Goal: Obtain resource: Download file/media

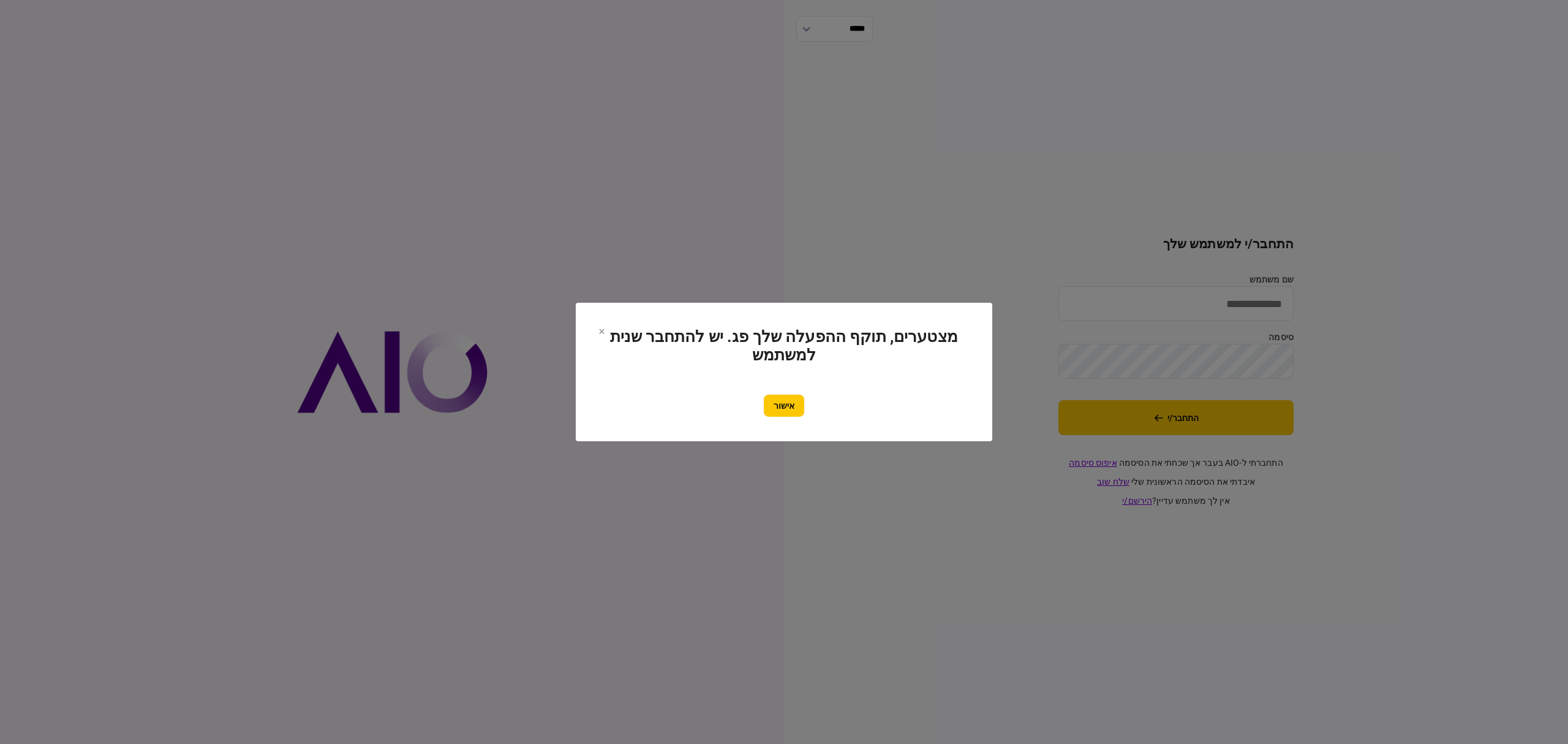
type input "**********"
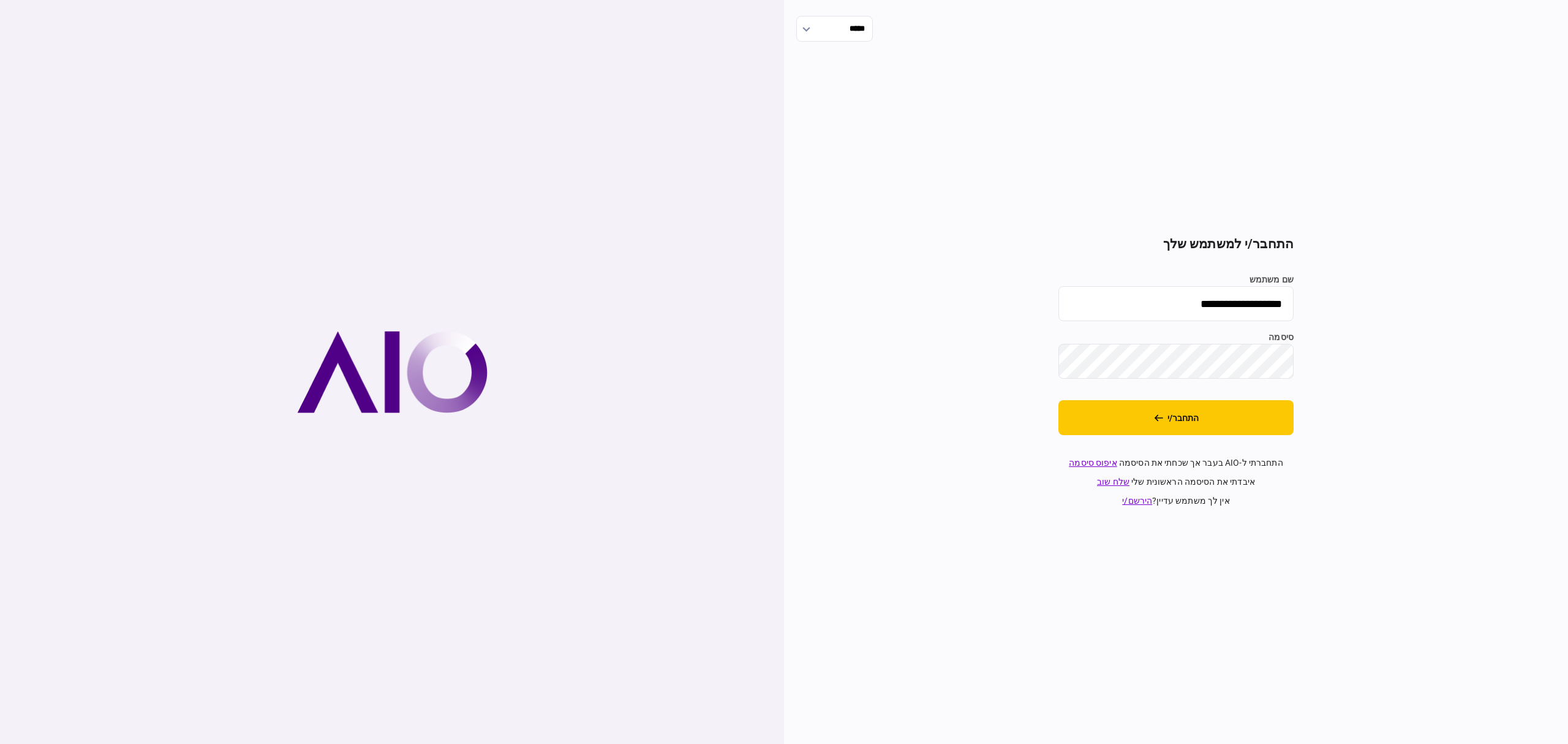
click at [1154, 438] on section "**********" at bounding box center [1176, 372] width 235 height 271
click at [1156, 425] on button "התחבר/י" at bounding box center [1176, 417] width 235 height 35
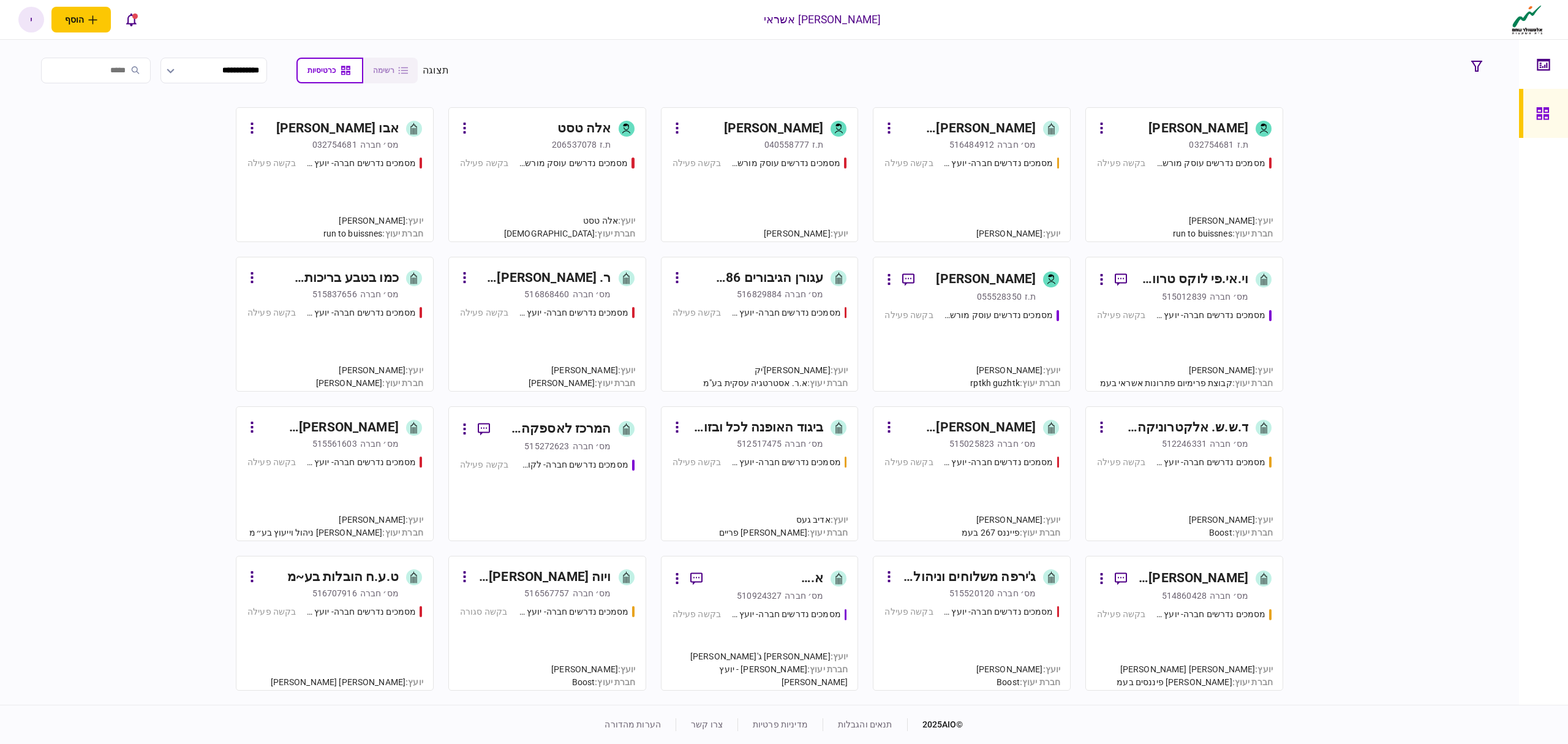
click at [995, 209] on div "מסמכים נדרשים חברה- יועץ - תהליך חברה בקשה פעילה" at bounding box center [972, 195] width 175 height 75
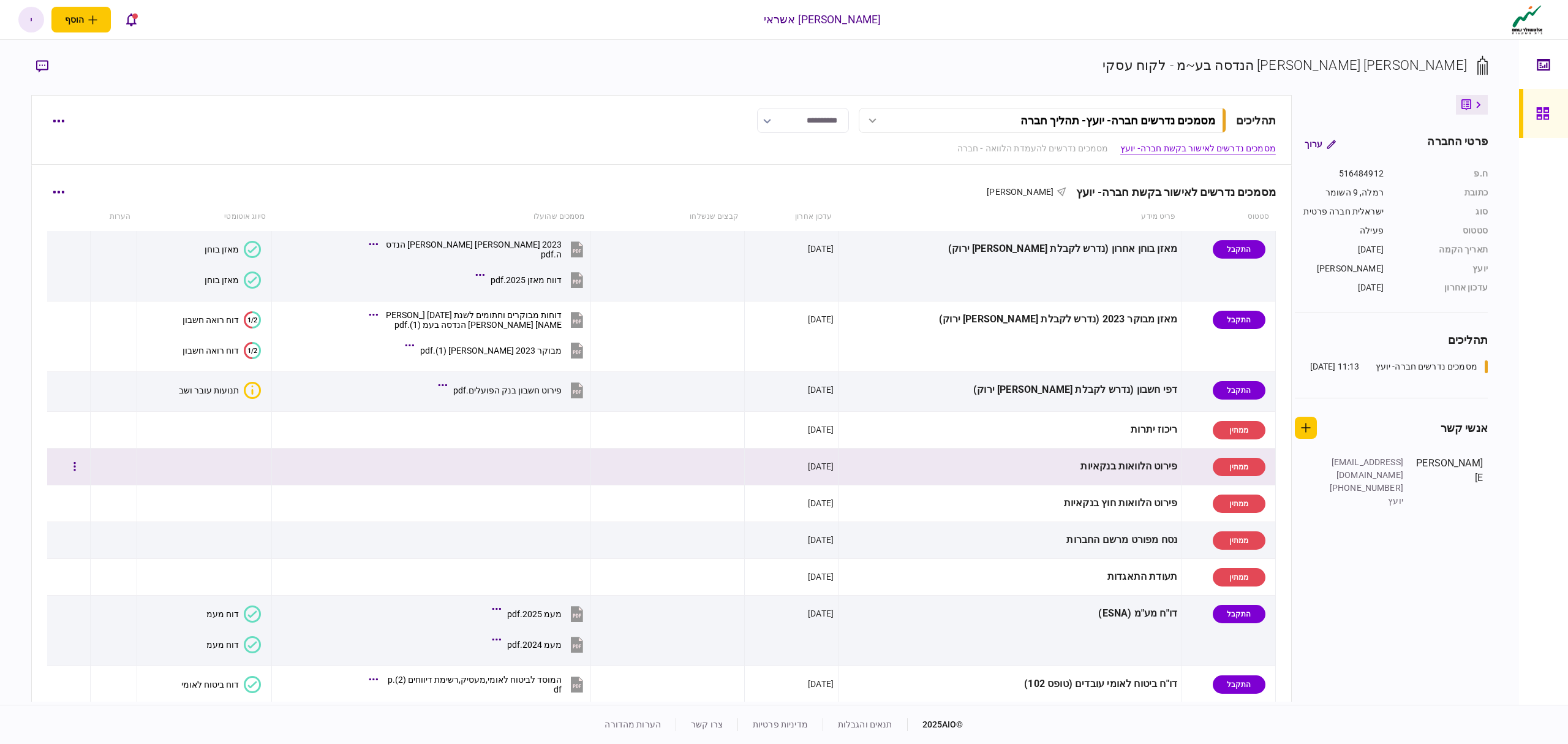
scroll to position [82, 0]
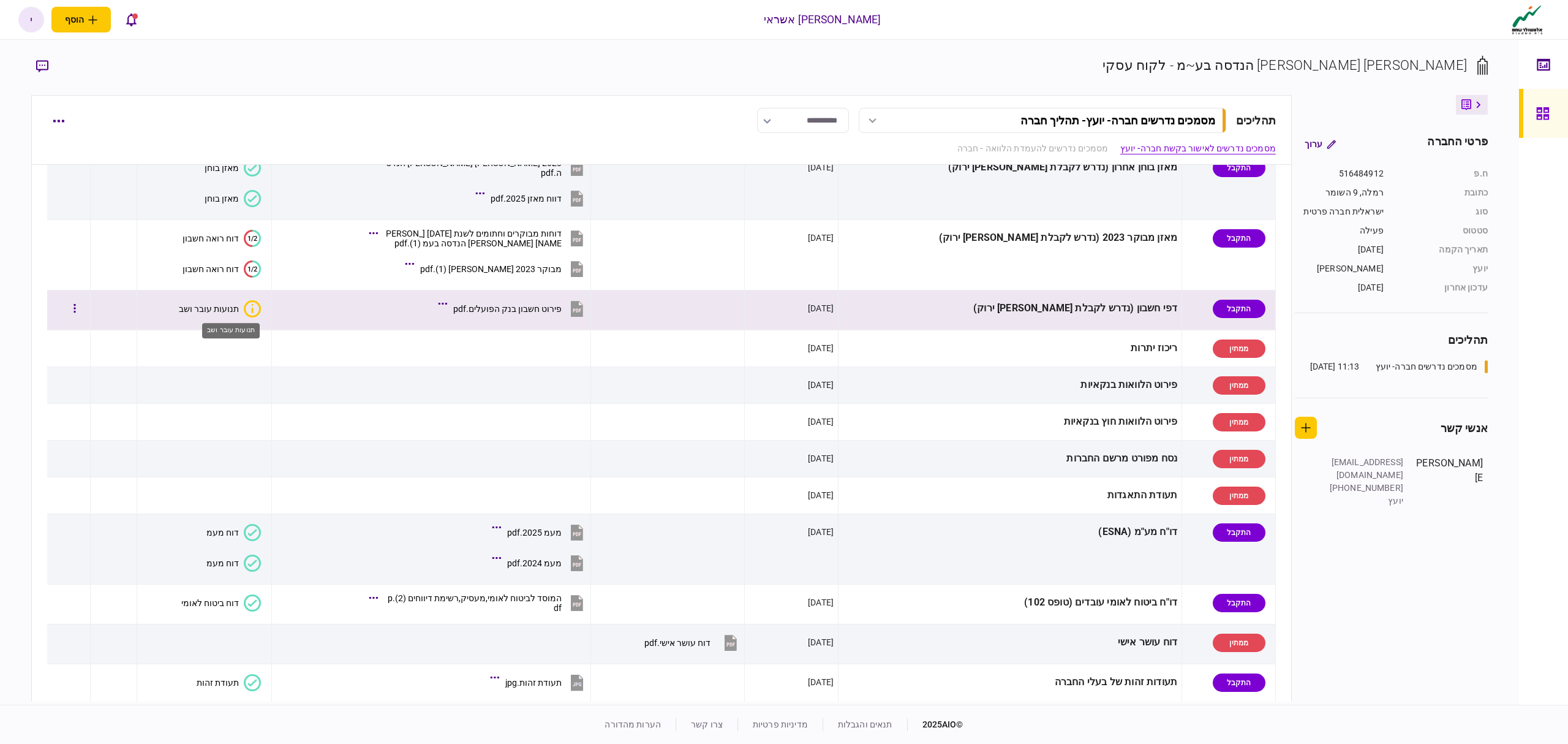
click at [239, 306] on div "תנועות עובר ושב" at bounding box center [209, 309] width 60 height 10
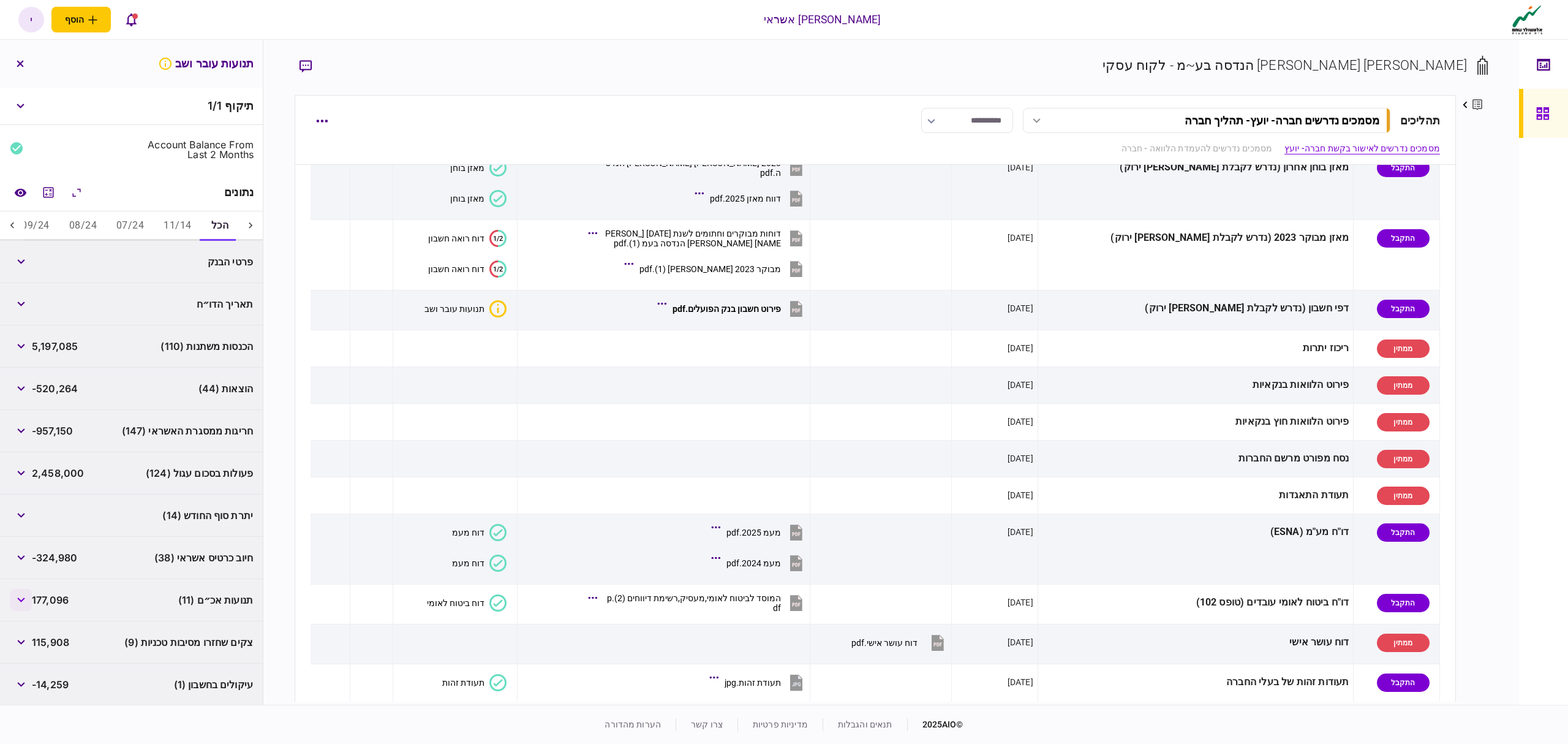
click at [23, 601] on icon "button" at bounding box center [21, 600] width 8 height 5
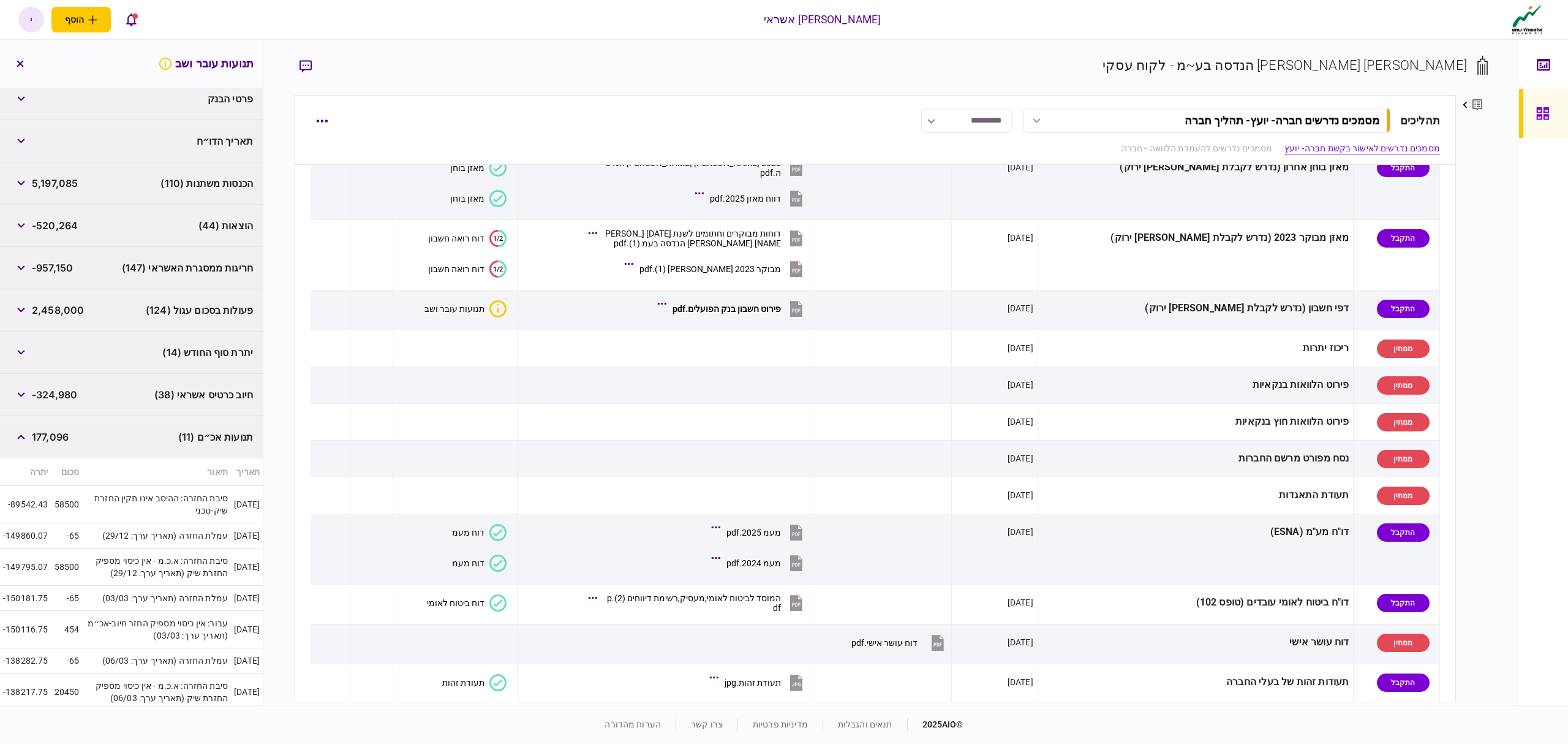
scroll to position [408, 0]
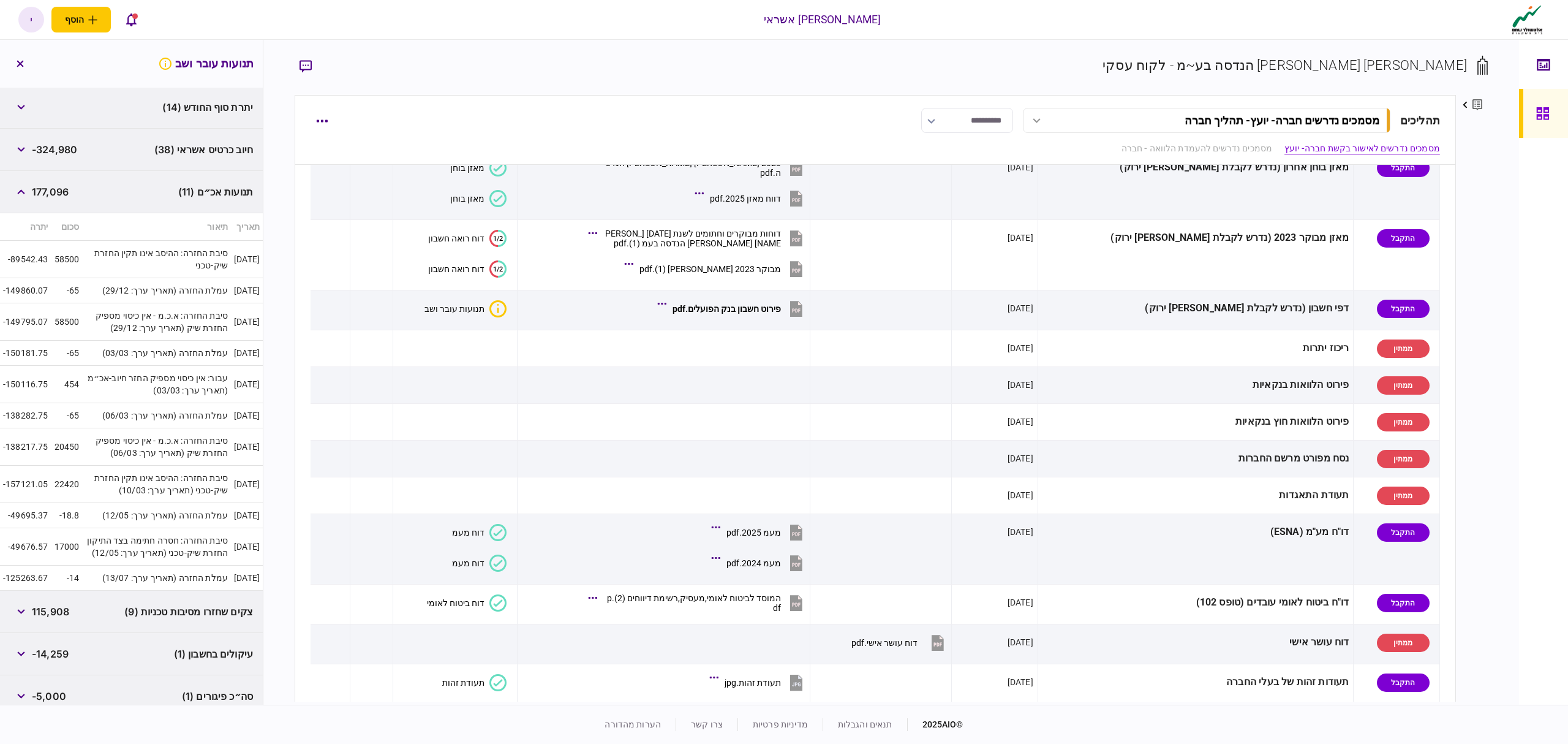
click at [241, 381] on td "04/03/25" at bounding box center [246, 385] width 32 height 37
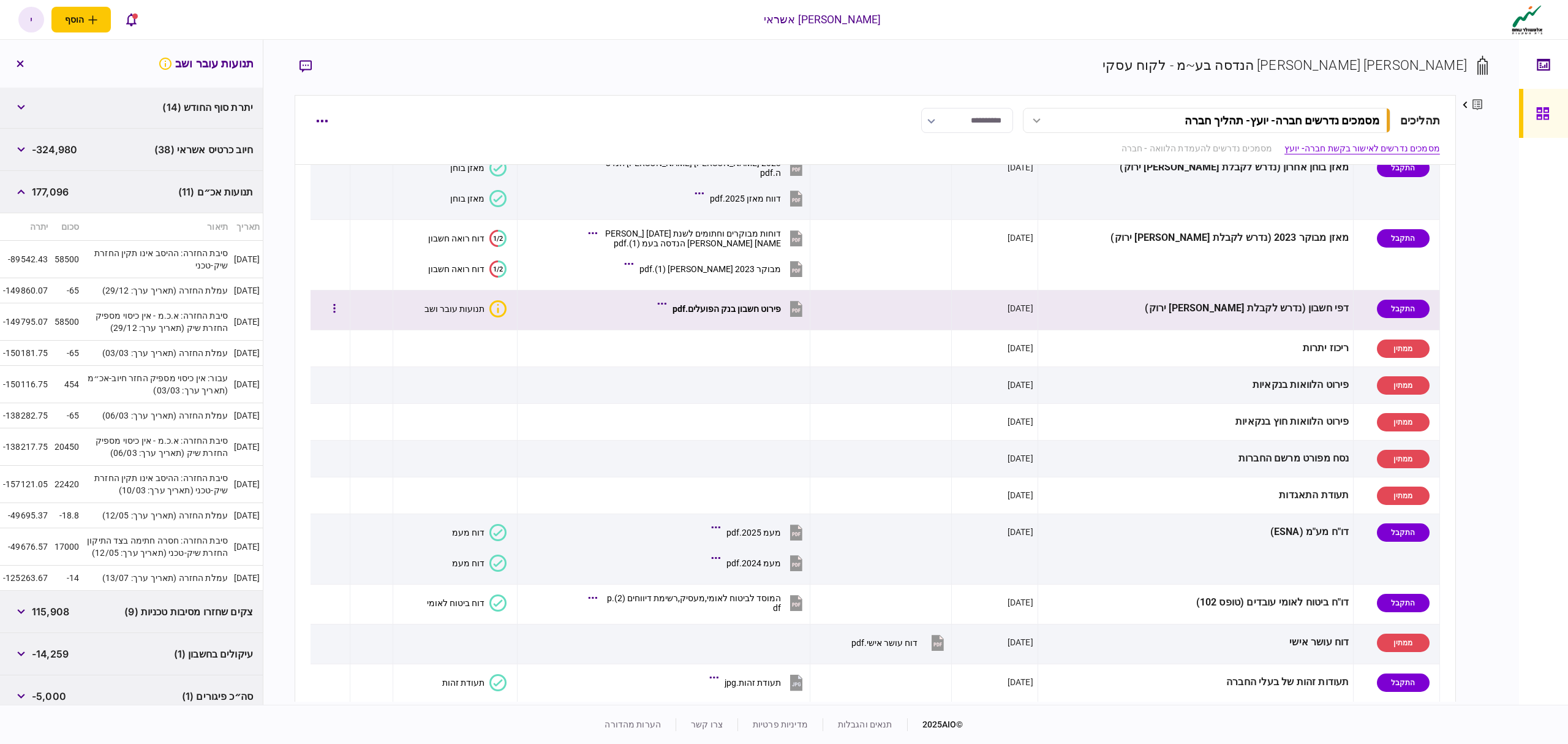
click at [781, 310] on div "פירוט חשבון בנק הפועלים.pdf" at bounding box center [726, 309] width 109 height 10
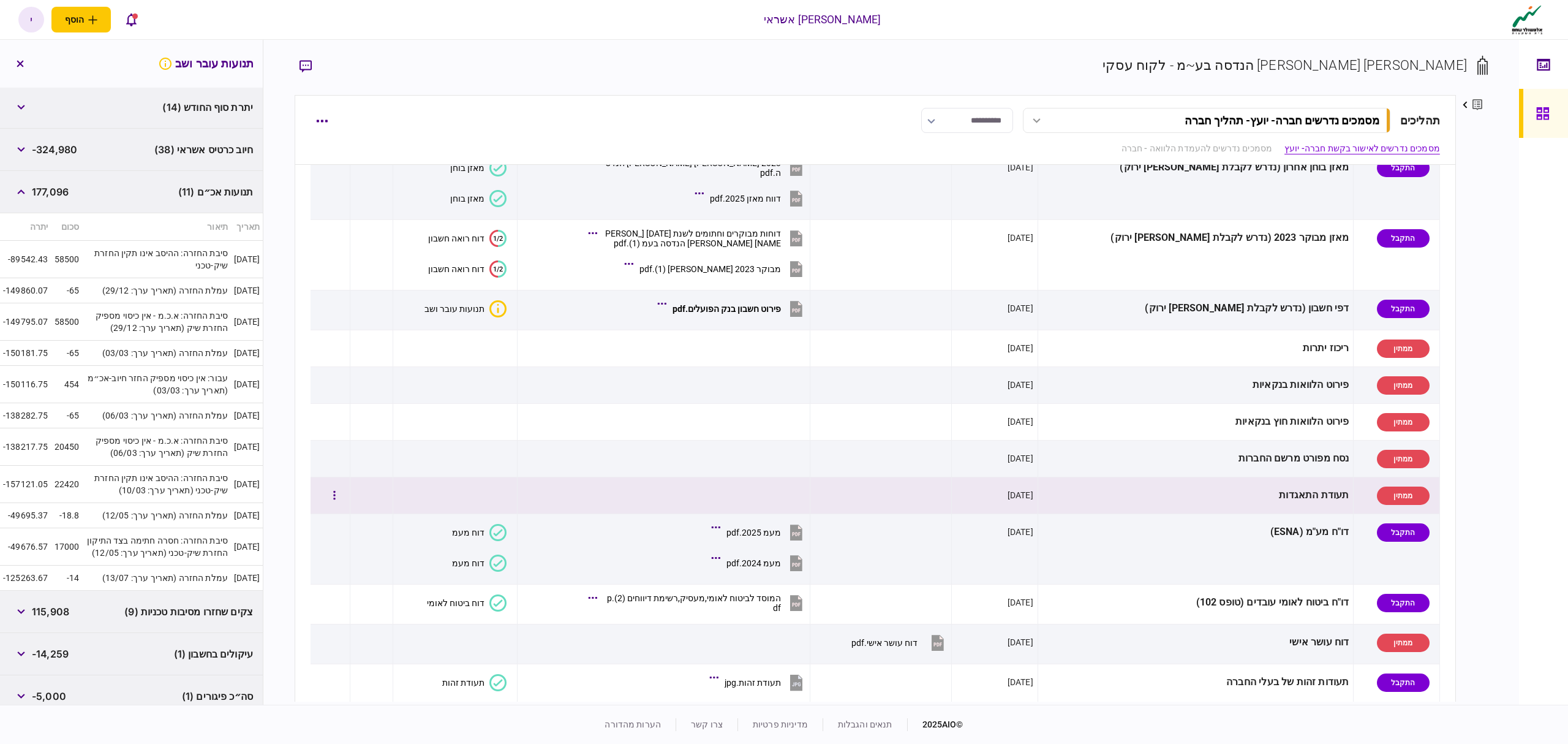
scroll to position [0, 0]
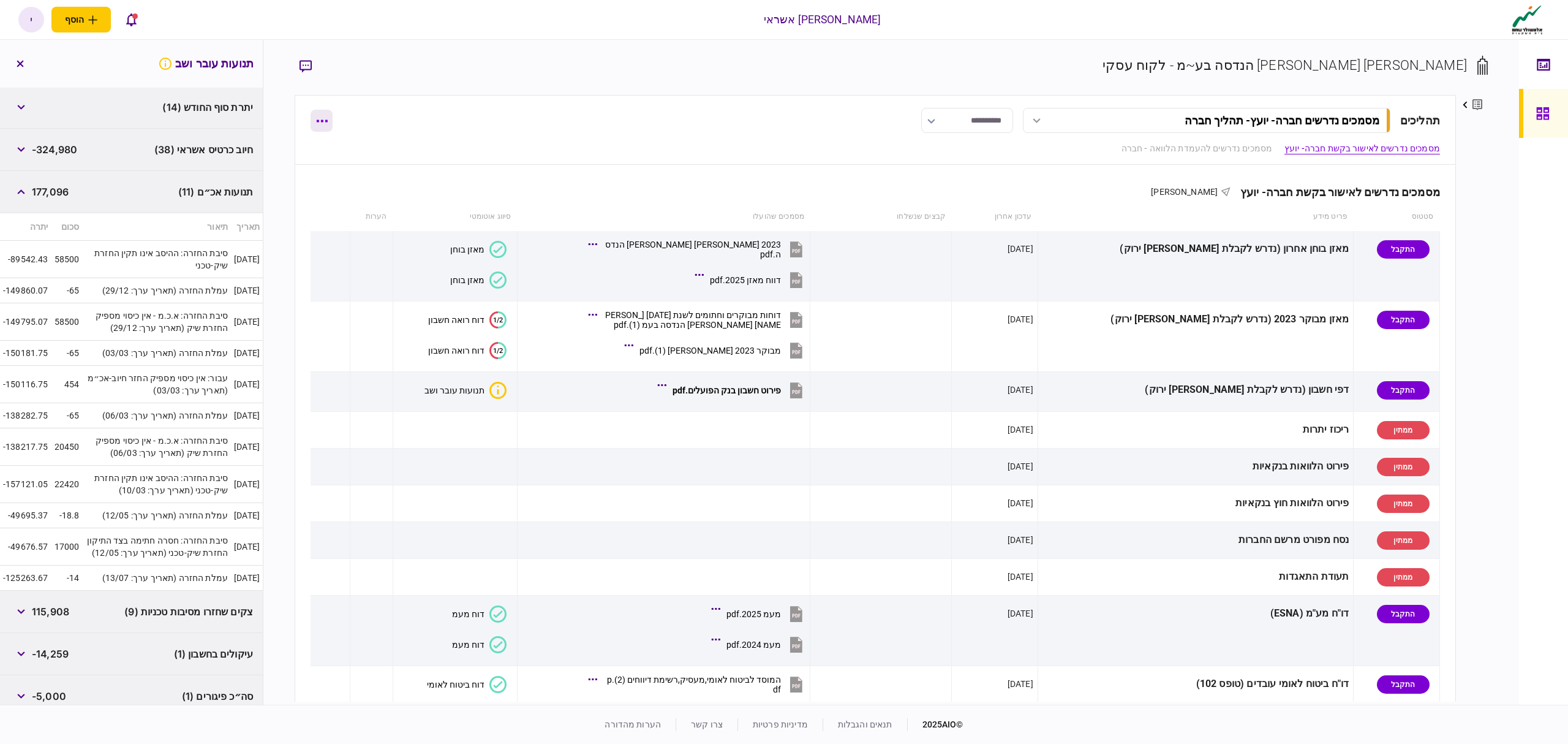
click at [323, 126] on button "button" at bounding box center [321, 120] width 22 height 22
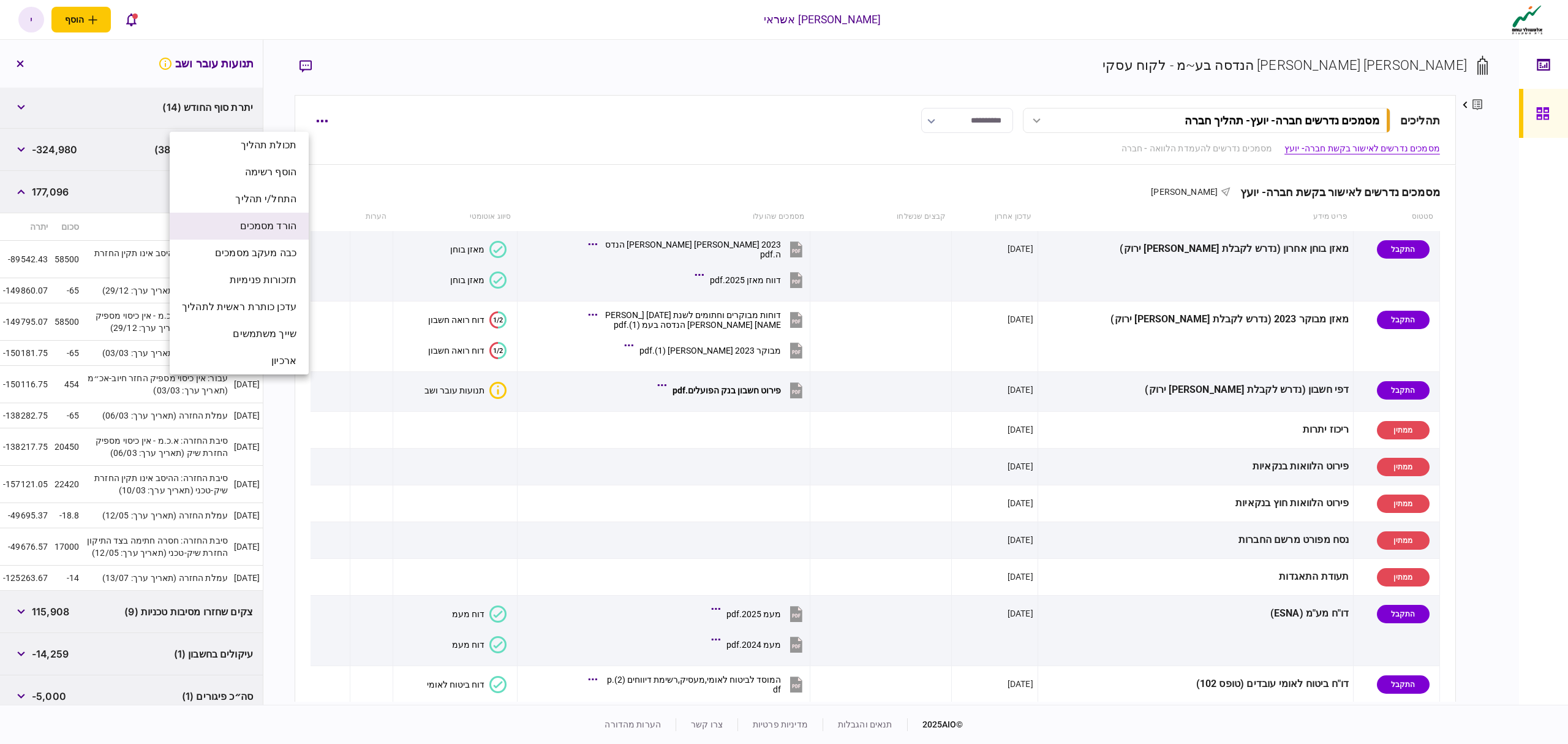
click at [291, 233] on span "הורד מסמכים" at bounding box center [268, 226] width 57 height 15
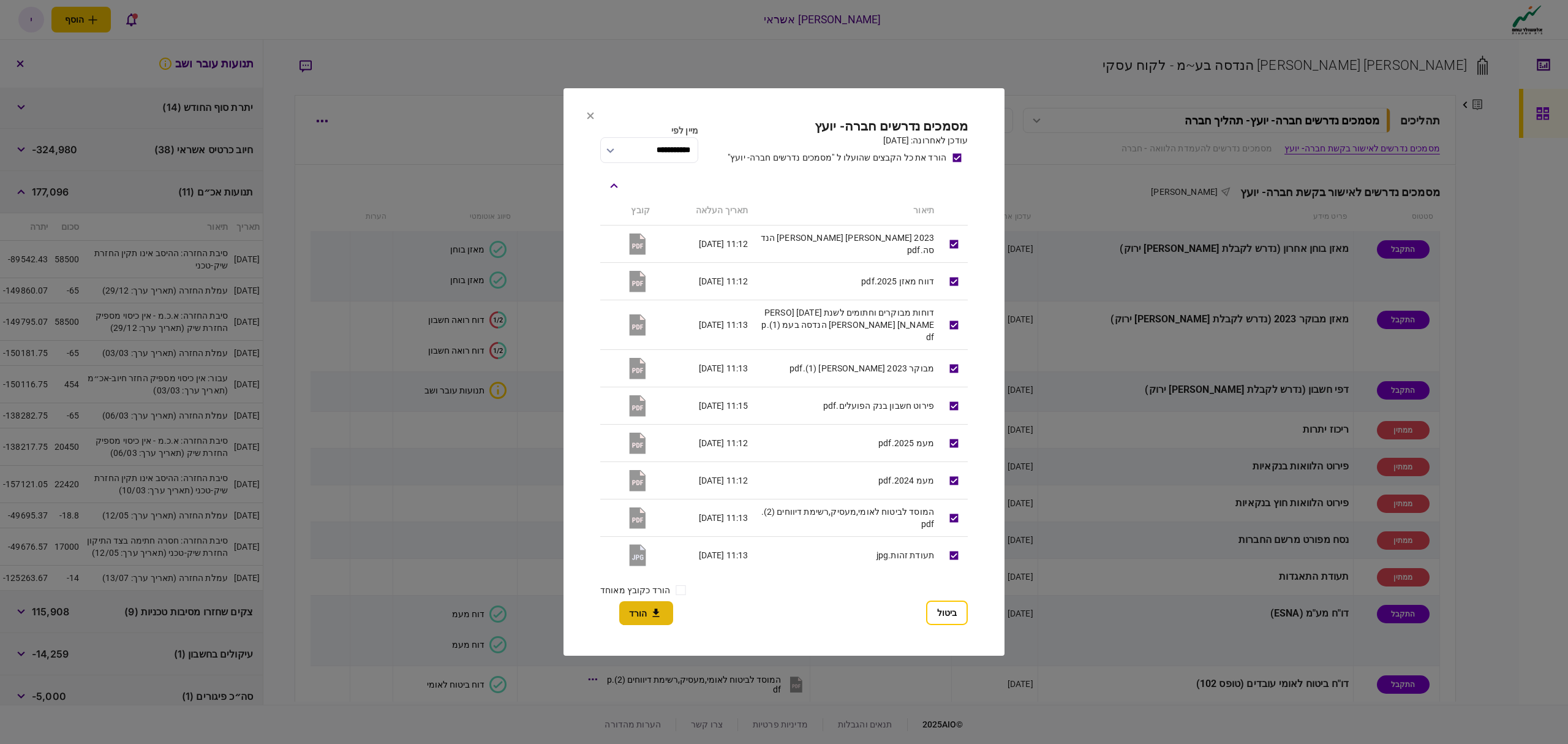
click at [645, 617] on button "הורד" at bounding box center [646, 613] width 54 height 24
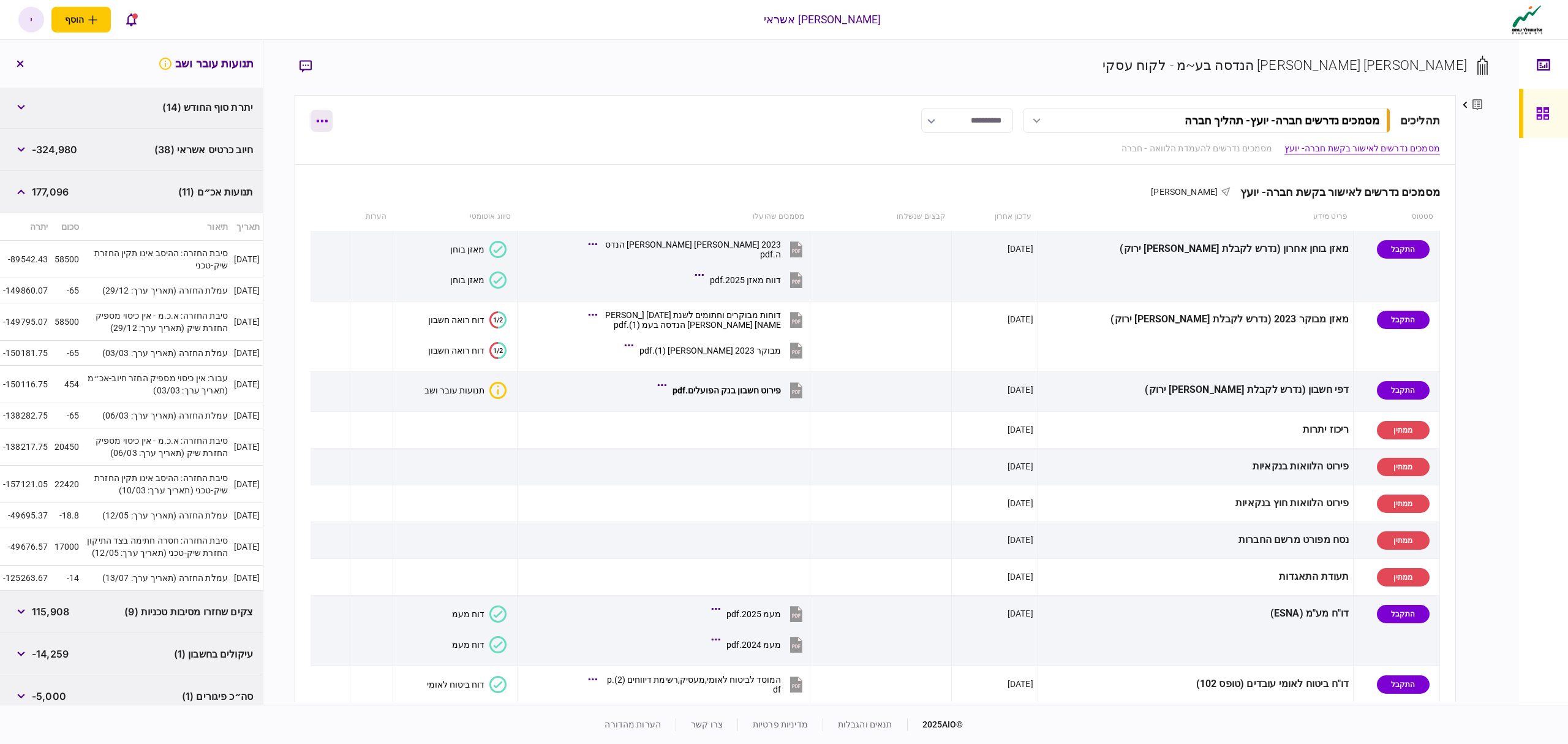
click at [329, 121] on button "button" at bounding box center [321, 120] width 22 height 22
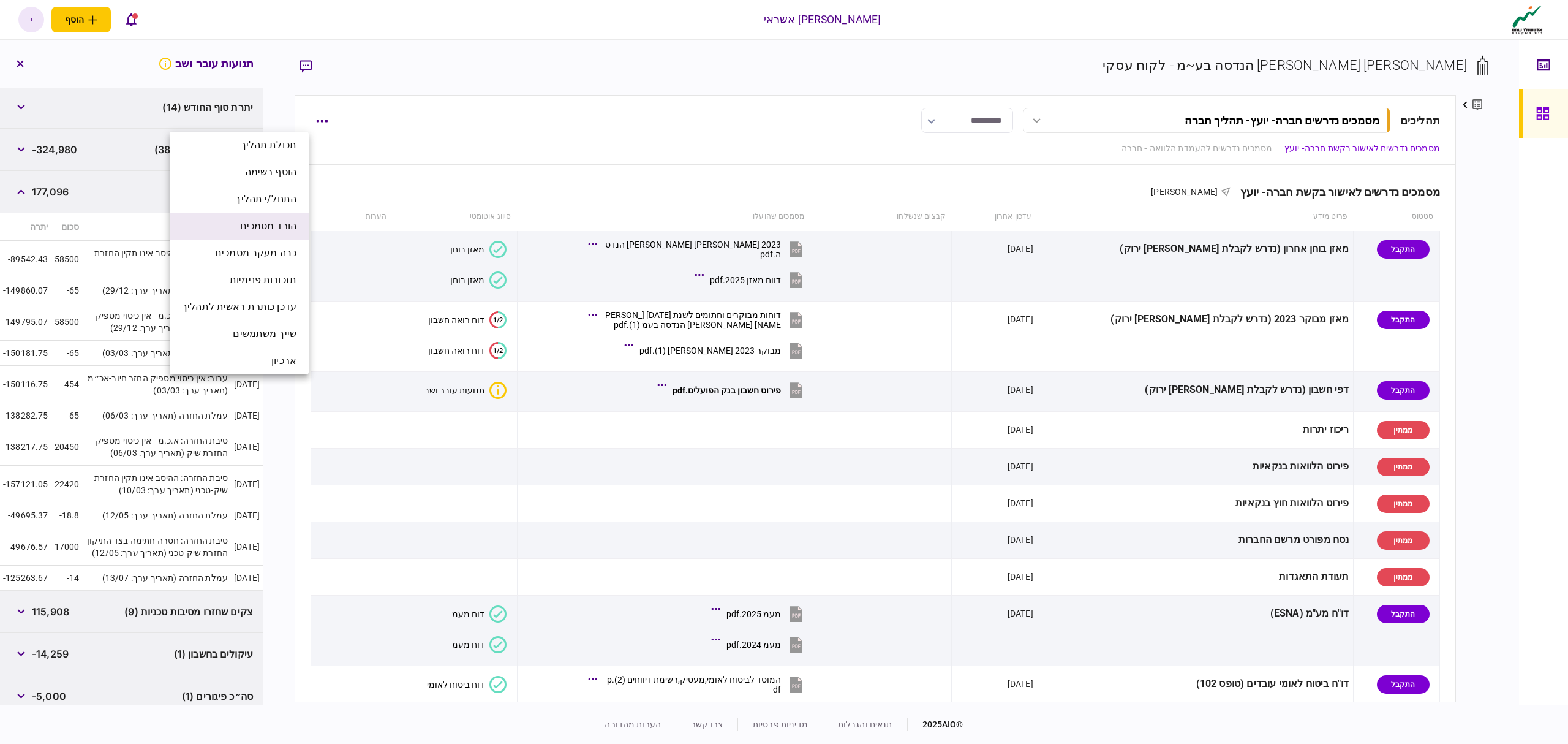
click at [250, 219] on span "הורד מסמכים" at bounding box center [268, 226] width 57 height 15
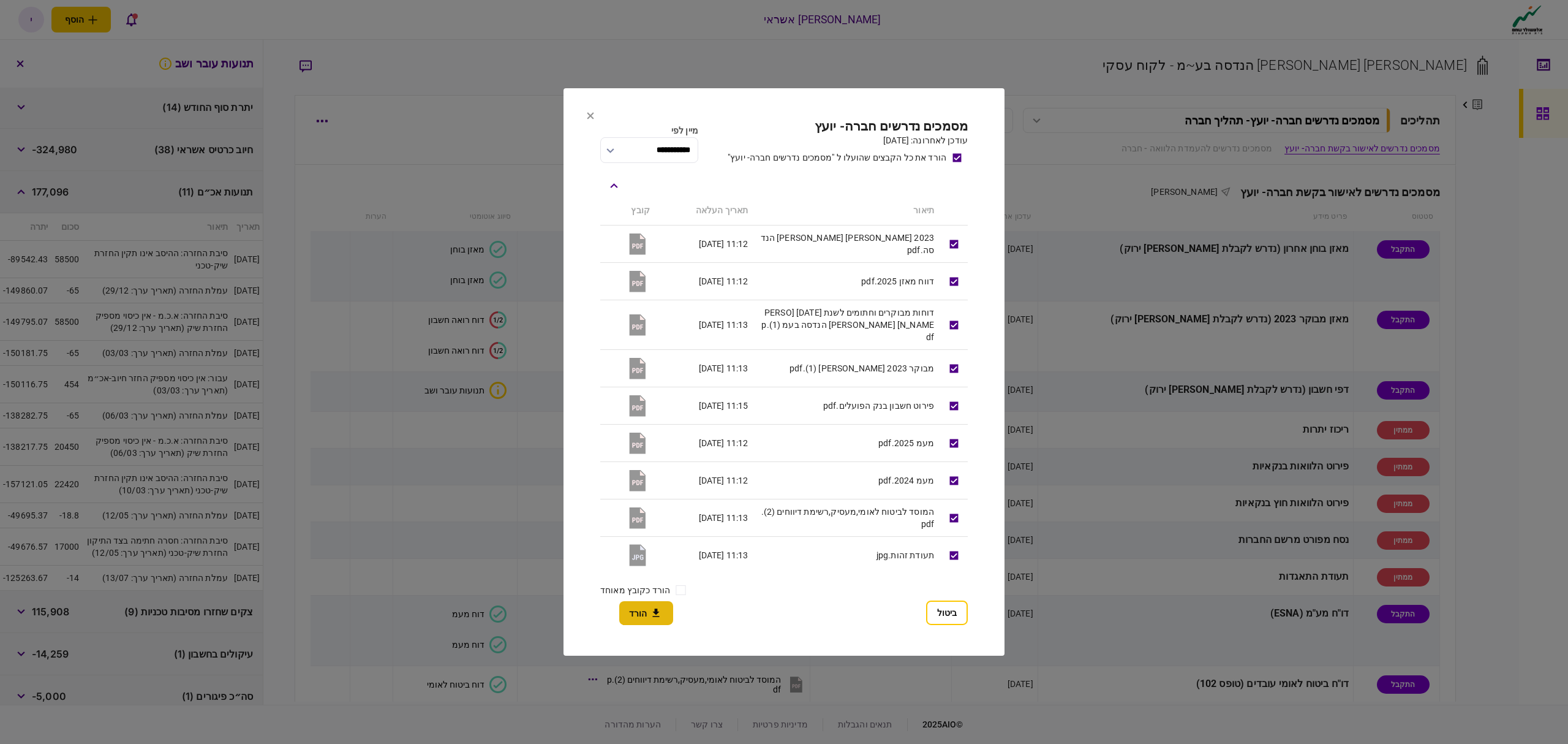
click at [648, 601] on button "הורד" at bounding box center [646, 613] width 54 height 24
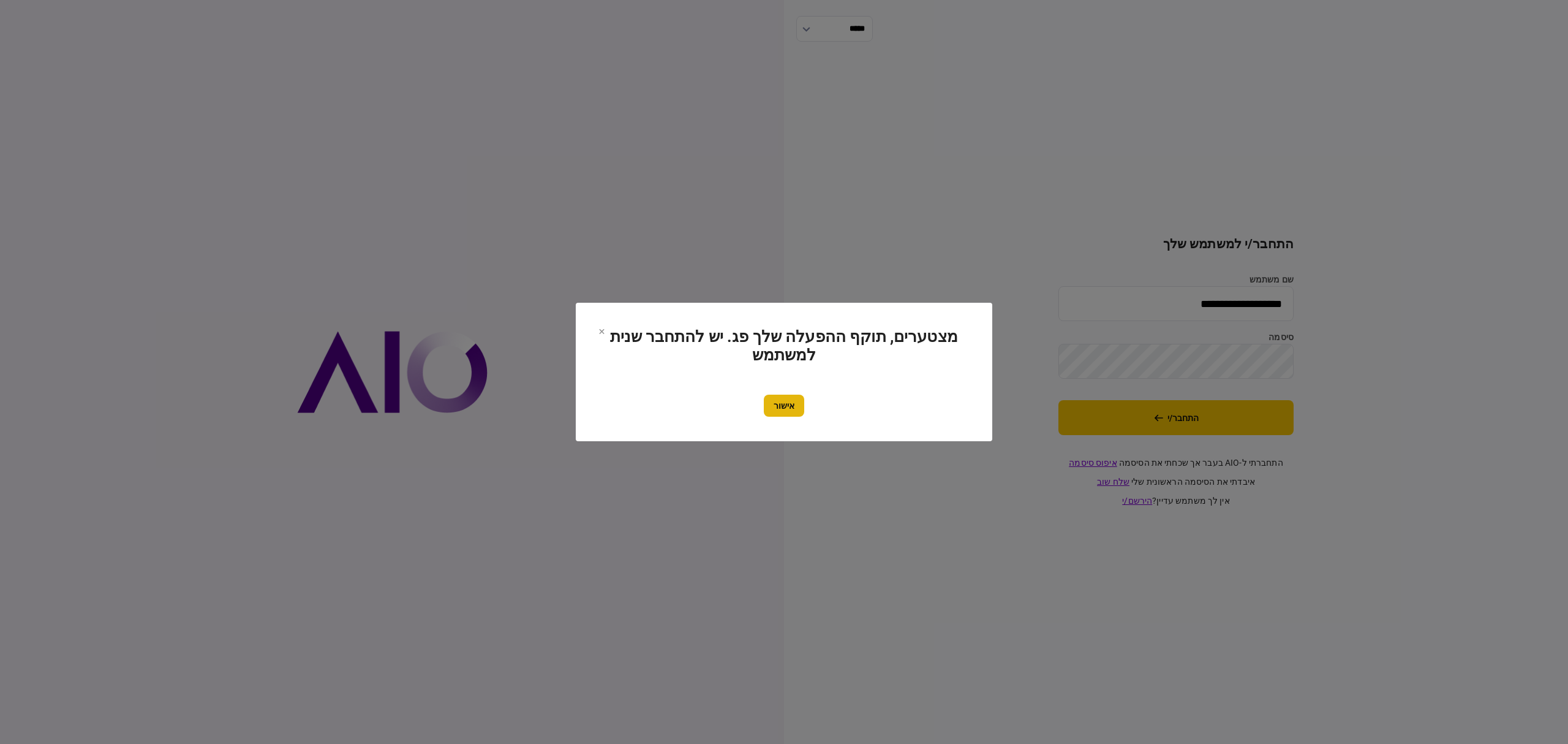
click at [781, 414] on button "אישור" at bounding box center [784, 405] width 40 height 22
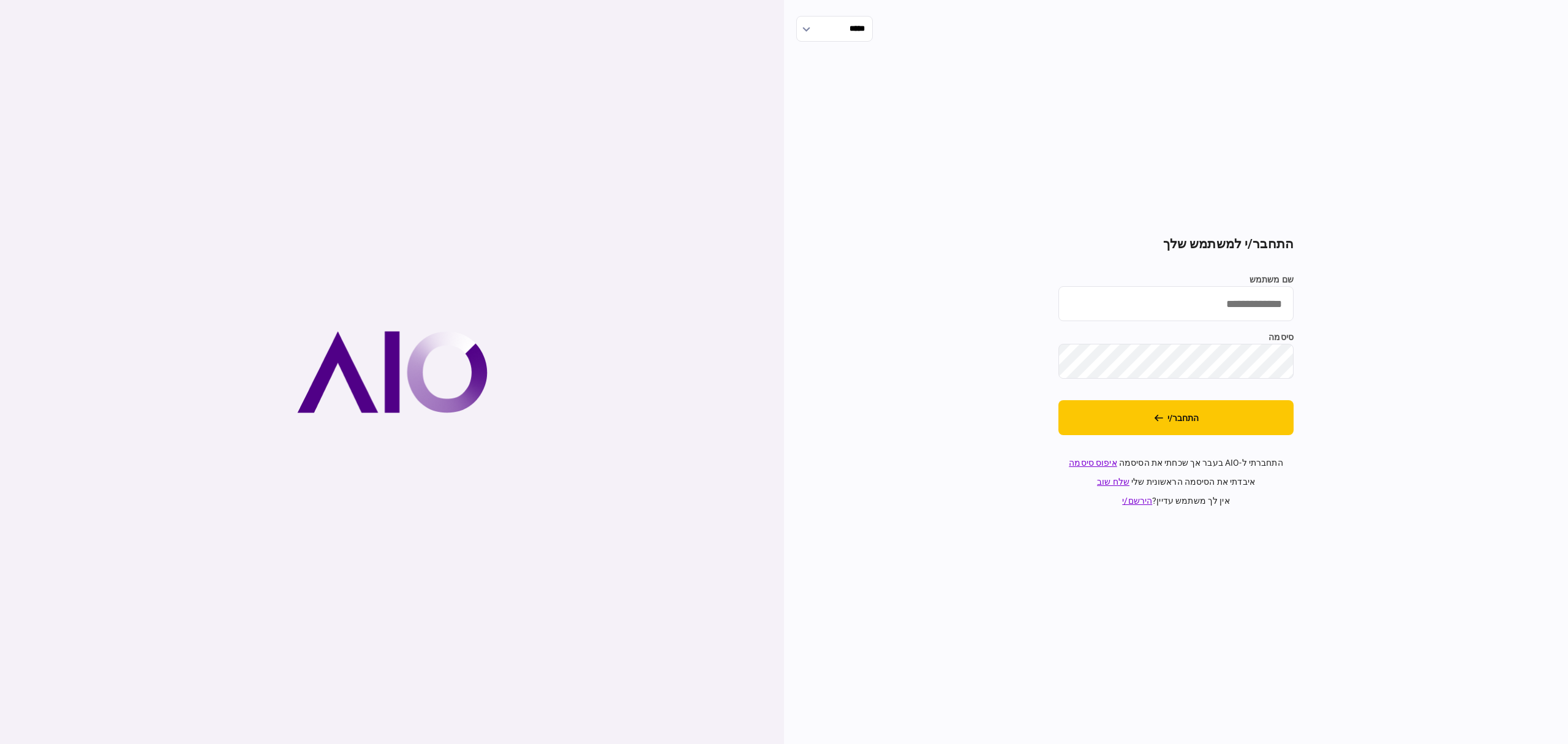
type input "**********"
click at [1206, 425] on button "התחבר/י" at bounding box center [1176, 417] width 235 height 35
